Goal: Task Accomplishment & Management: Manage account settings

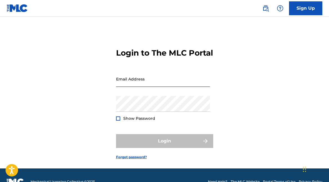
click at [132, 87] on input "Email Address" at bounding box center [163, 79] width 94 height 16
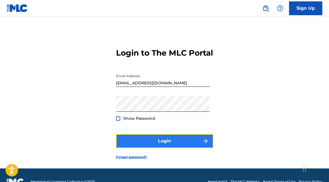
click at [134, 148] on button "Login" at bounding box center [164, 141] width 97 height 14
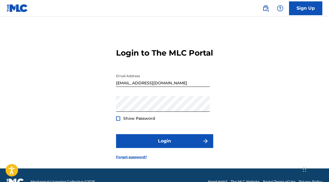
click at [130, 121] on span "Show Password" at bounding box center [139, 118] width 32 height 5
click at [119, 121] on div at bounding box center [118, 119] width 4 height 4
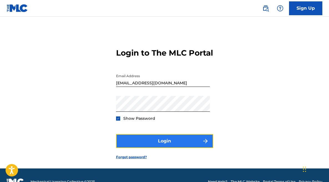
click at [176, 148] on button "Login" at bounding box center [164, 141] width 97 height 14
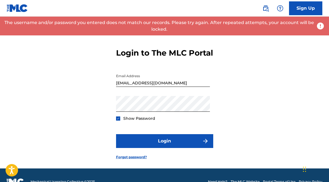
click at [164, 87] on input "[EMAIL_ADDRESS][DOMAIN_NAME]" at bounding box center [163, 79] width 94 height 16
drag, startPoint x: 164, startPoint y: 92, endPoint x: 152, endPoint y: 85, distance: 13.9
click at [152, 85] on input "[EMAIL_ADDRESS][DOMAIN_NAME]" at bounding box center [163, 79] width 94 height 16
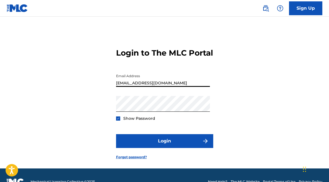
type input "[EMAIL_ADDRESS][DOMAIN_NAME]"
click at [293, 119] on div "Login to The MLC Portal Email Address [EMAIL_ADDRESS][DOMAIN_NAME] Password Sho…" at bounding box center [164, 100] width 329 height 138
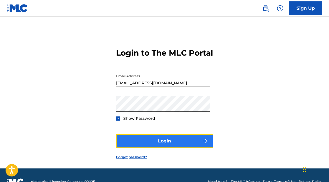
click at [153, 148] on button "Login" at bounding box center [164, 141] width 97 height 14
